Goal: Task Accomplishment & Management: Manage account settings

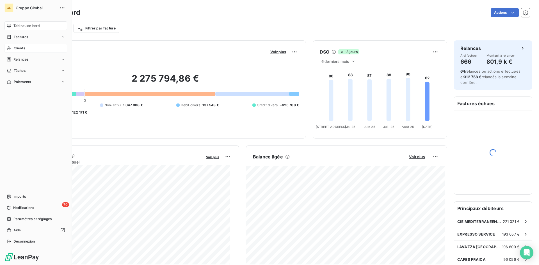
click at [15, 49] on span "Clients" at bounding box center [19, 48] width 11 height 5
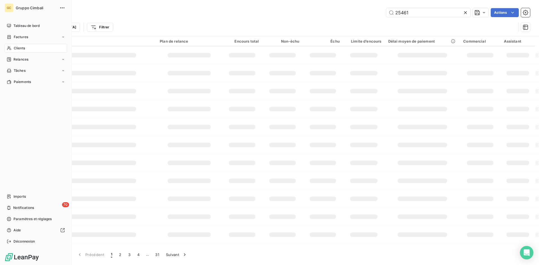
type input "25461"
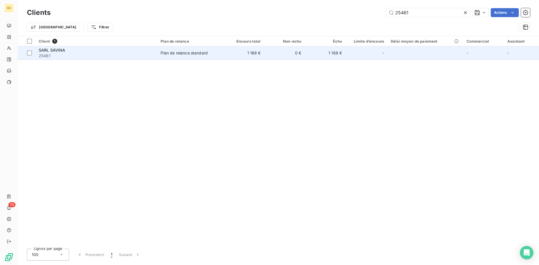
click at [59, 50] on span "SARL SAVINA" at bounding box center [52, 50] width 27 height 5
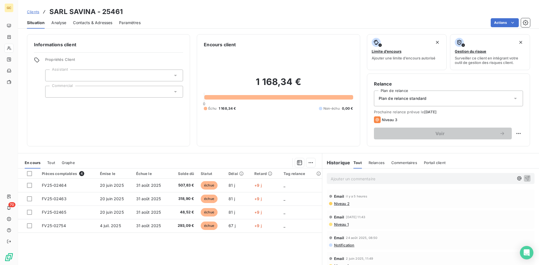
click at [88, 23] on span "Contacts & Adresses" at bounding box center [92, 23] width 39 height 6
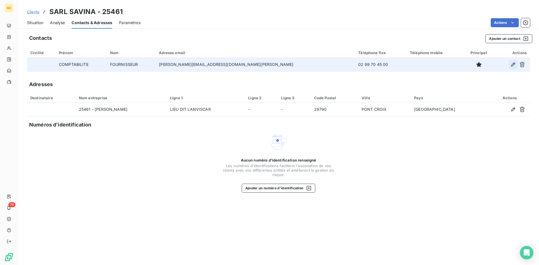
click at [510, 65] on icon "button" at bounding box center [513, 65] width 6 height 6
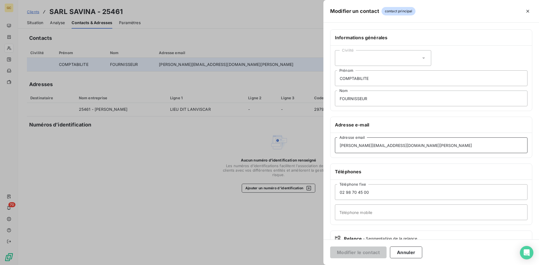
drag, startPoint x: 404, startPoint y: 144, endPoint x: 296, endPoint y: 139, distance: 108.7
click at [296, 265] on div "Modifier un contact contact principal Informations générales Civilité COMPTABIL…" at bounding box center [269, 265] width 539 height 0
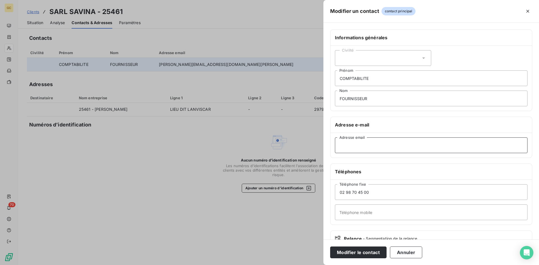
paste input "[EMAIL_ADDRESS][DOMAIN_NAME]"
type input "[EMAIL_ADDRESS][DOMAIN_NAME]"
click at [359, 253] on button "Modifier le contact" at bounding box center [358, 253] width 56 height 12
